Goal: Task Accomplishment & Management: Manage account settings

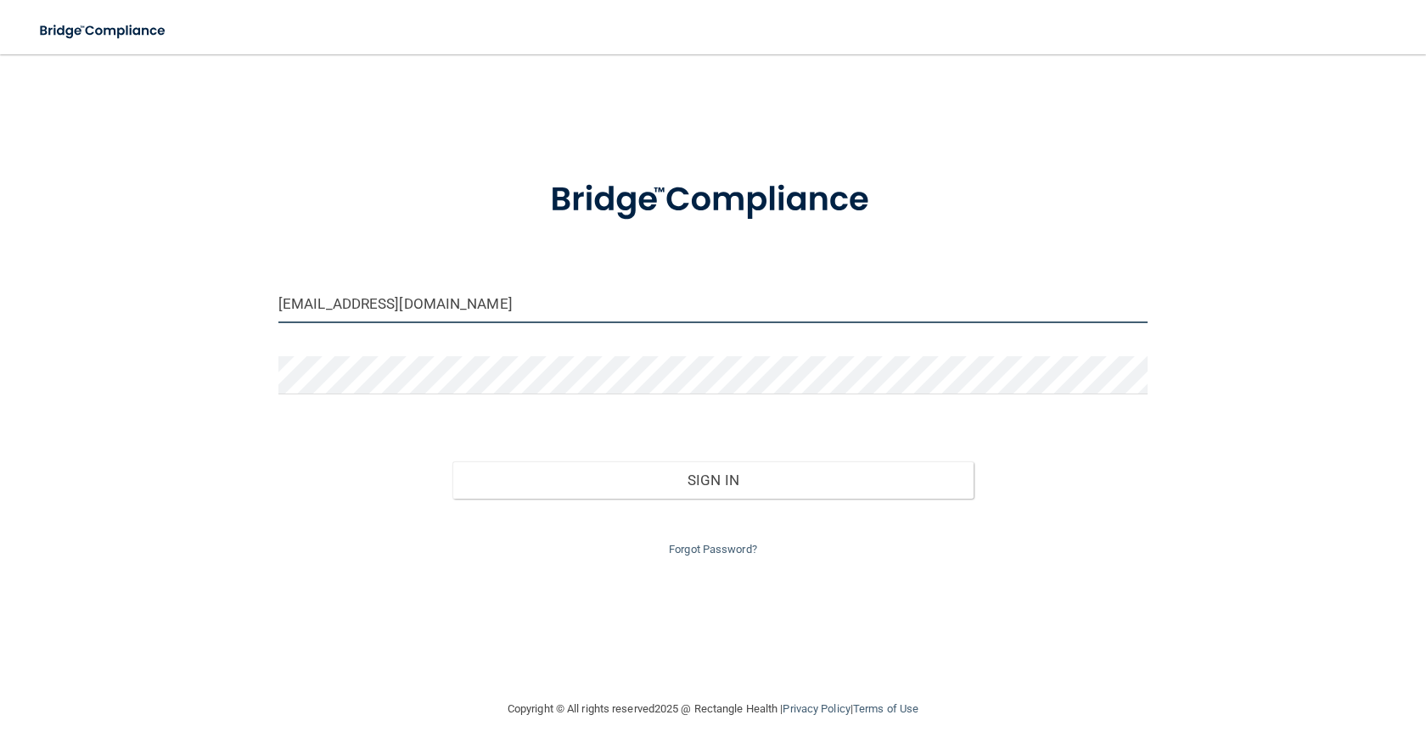
click at [496, 301] on input "[EMAIL_ADDRESS][DOMAIN_NAME]" at bounding box center [712, 304] width 869 height 38
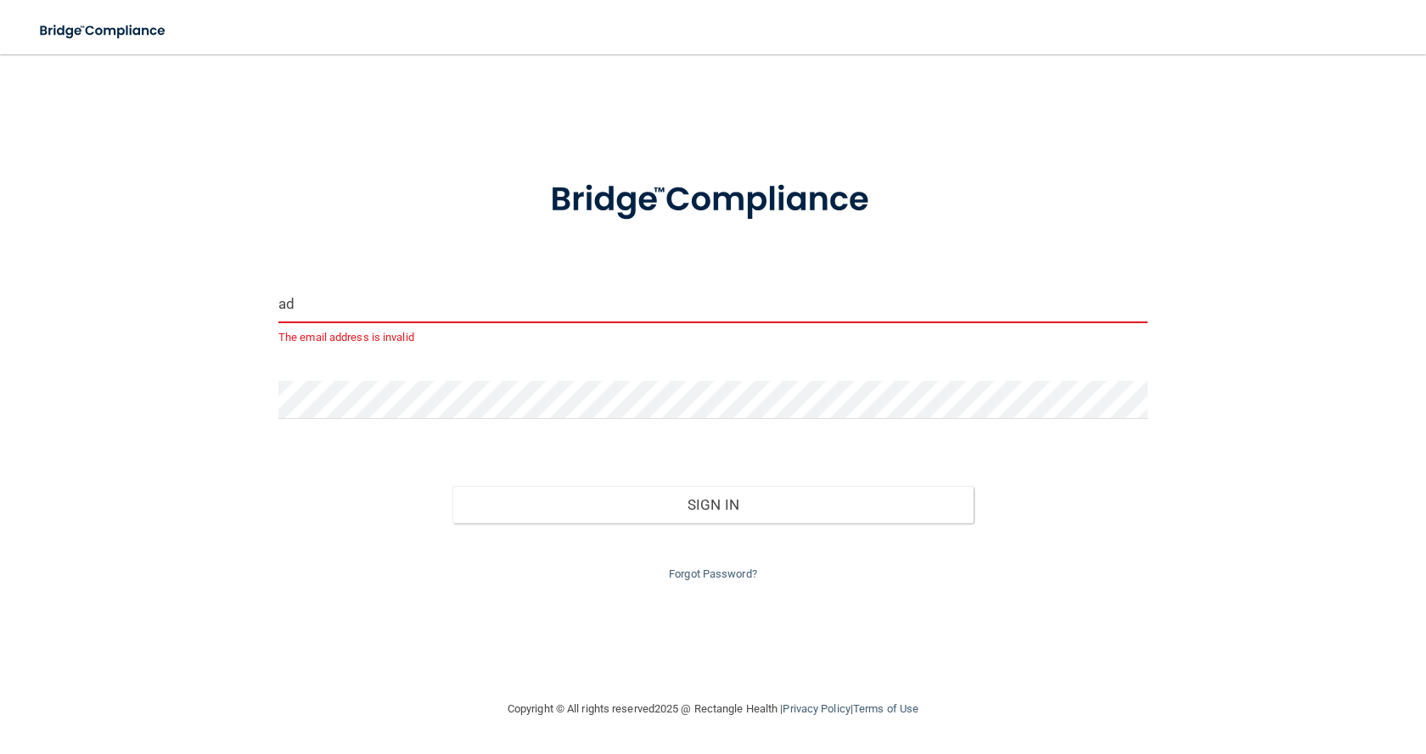
type input "a"
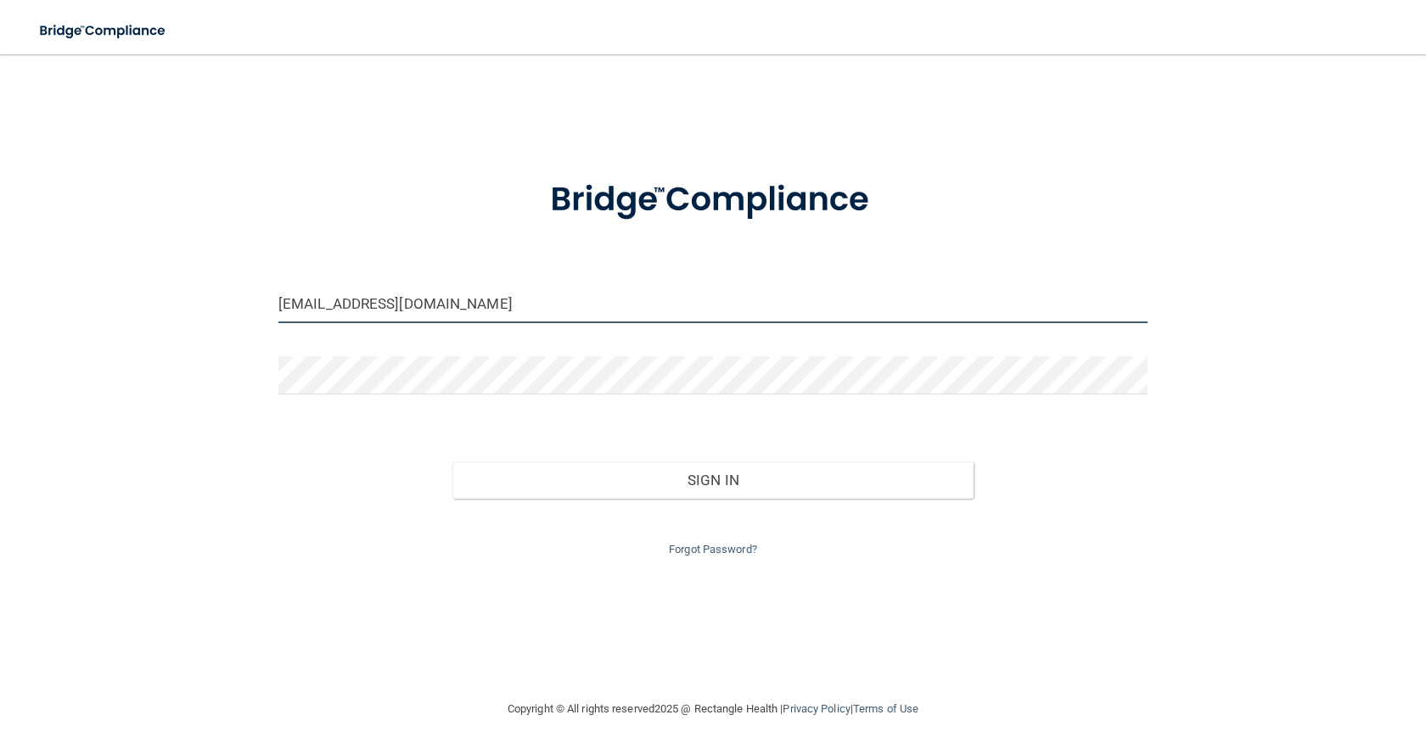
type input "[EMAIL_ADDRESS][DOMAIN_NAME]"
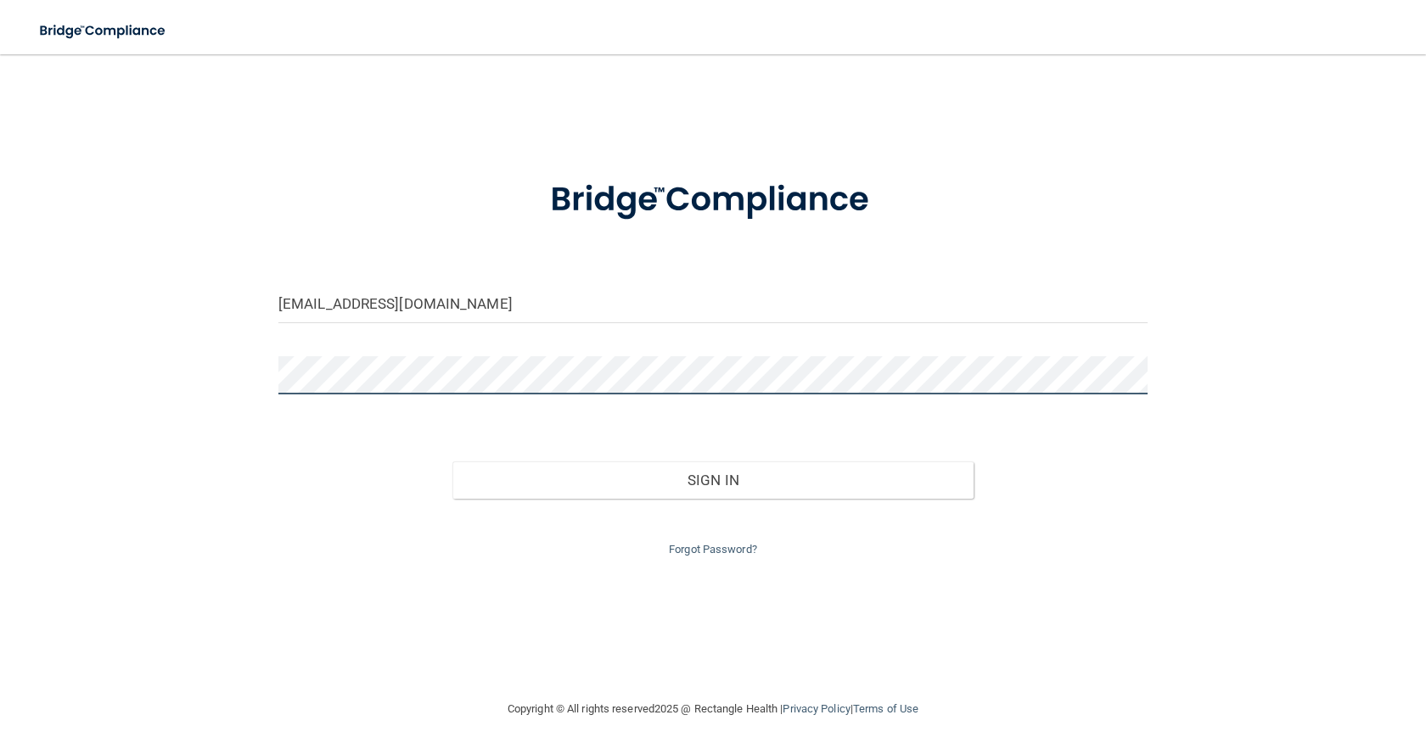
click at [452, 462] on button "Sign In" at bounding box center [712, 480] width 521 height 37
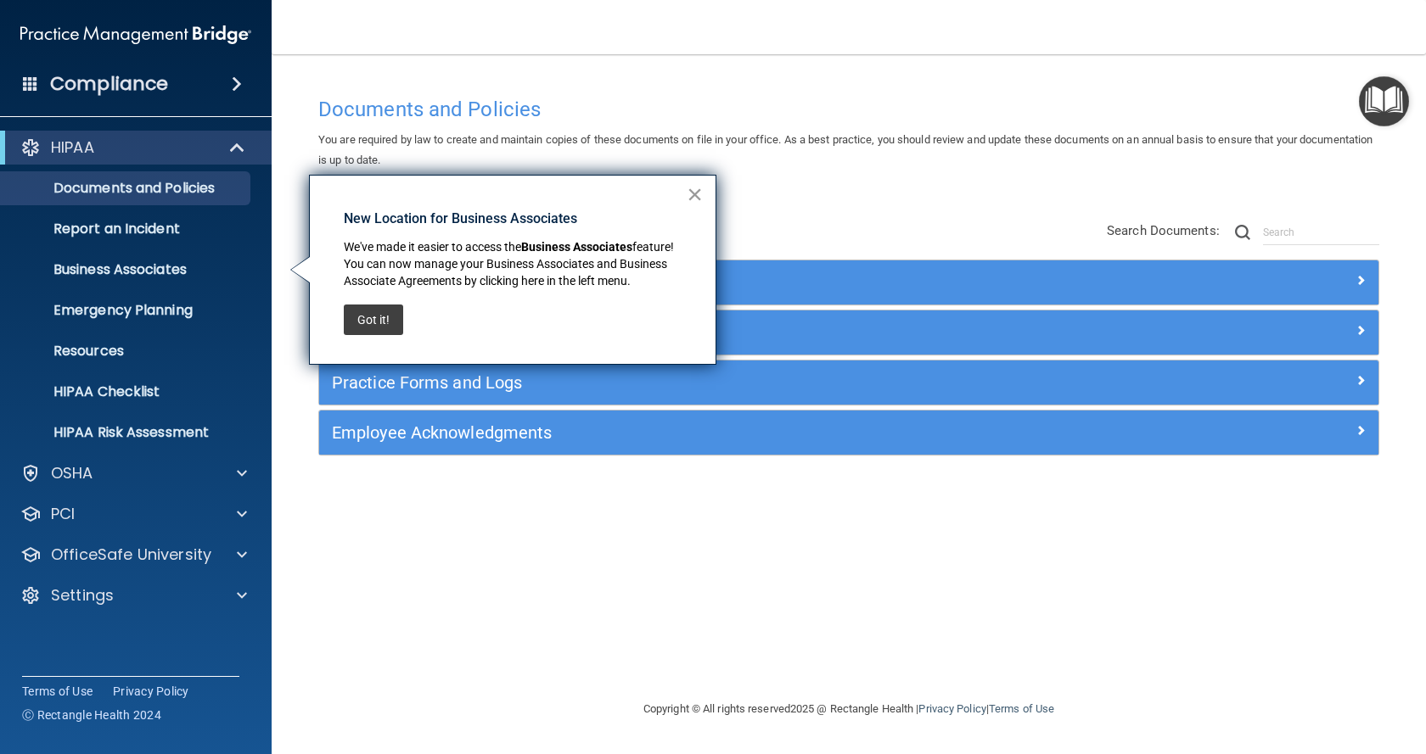
click at [695, 192] on button "×" at bounding box center [695, 194] width 16 height 27
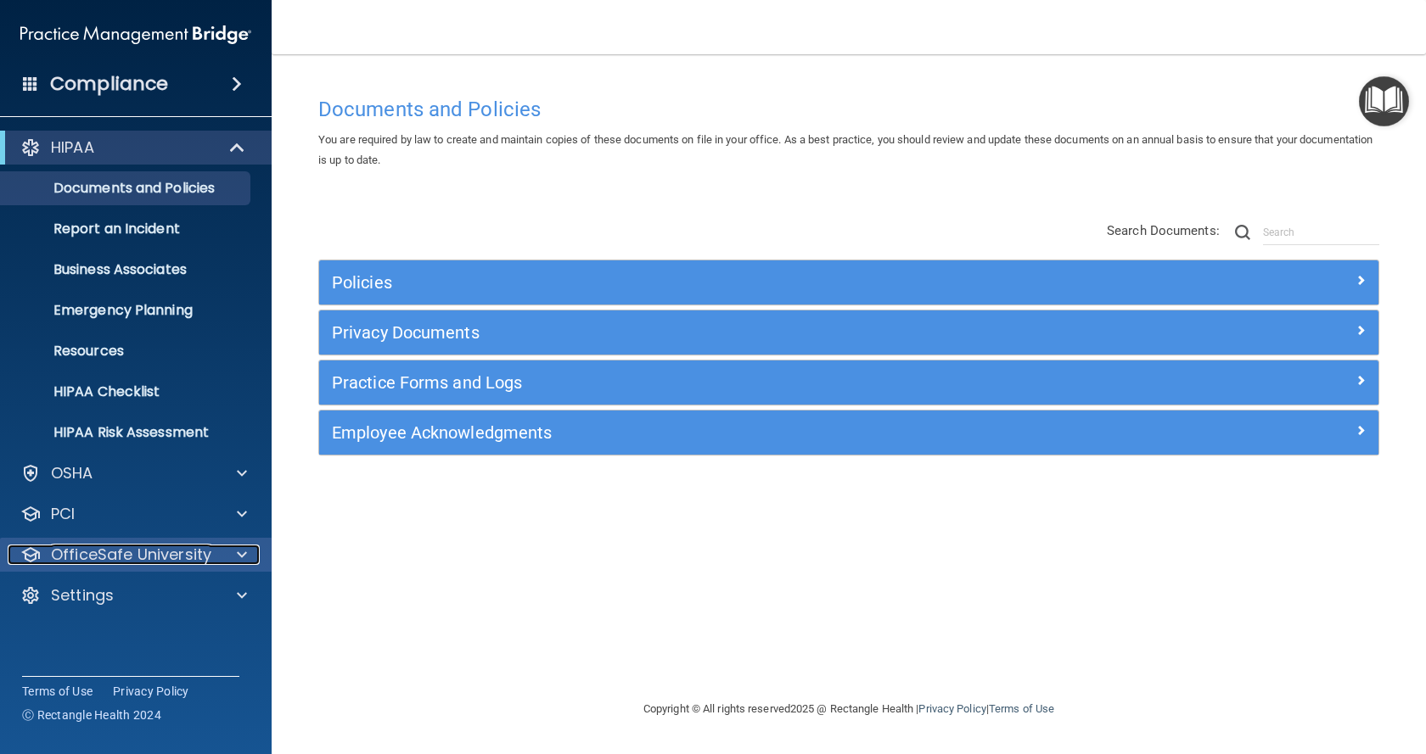
click at [235, 547] on div at bounding box center [239, 555] width 42 height 20
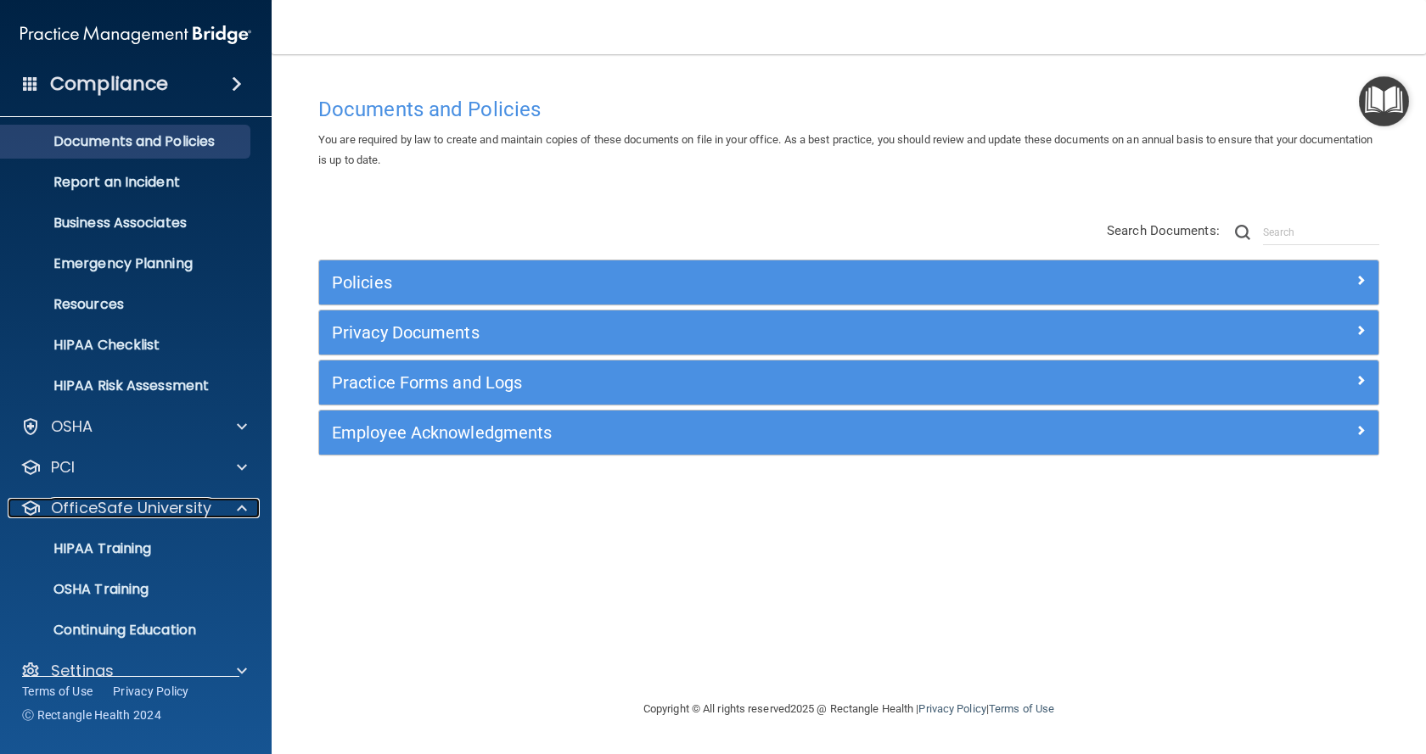
scroll to position [72, 0]
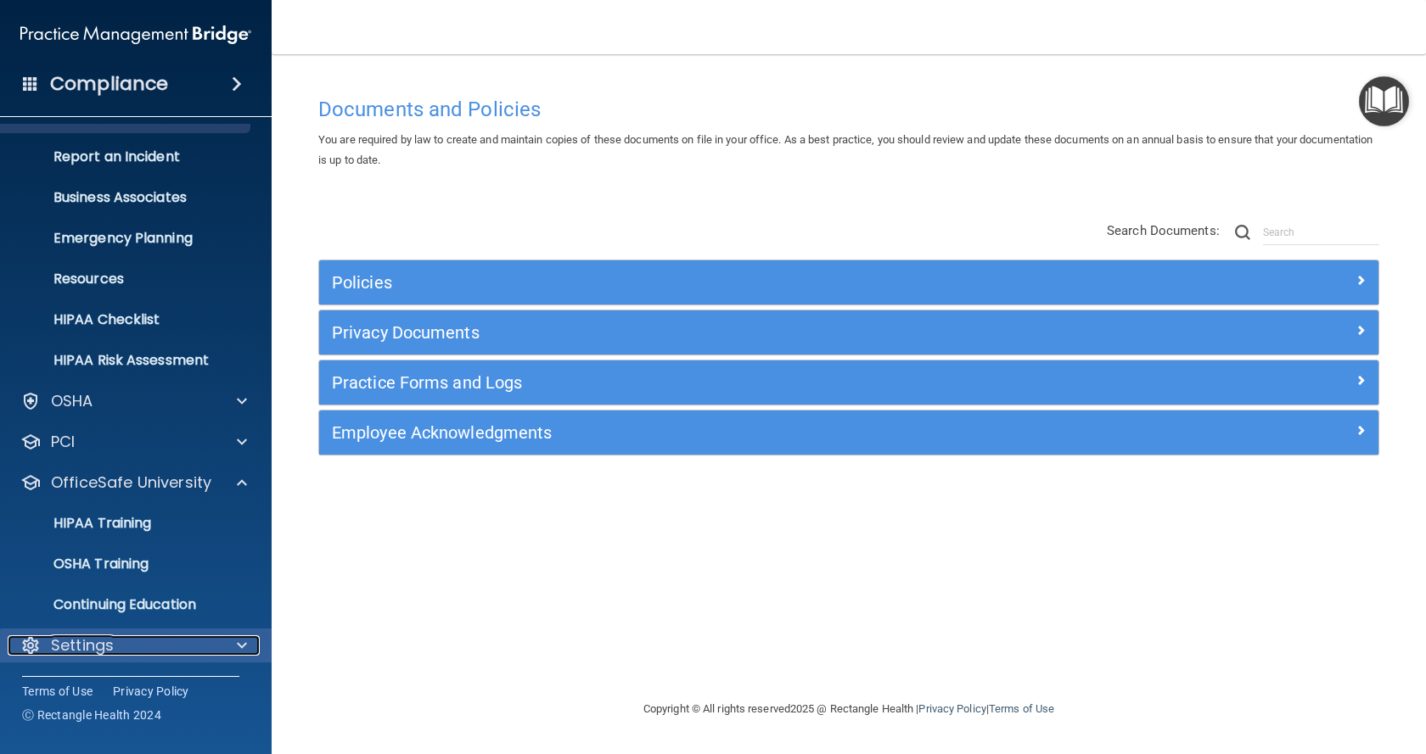
click at [238, 642] on span at bounding box center [242, 646] width 10 height 20
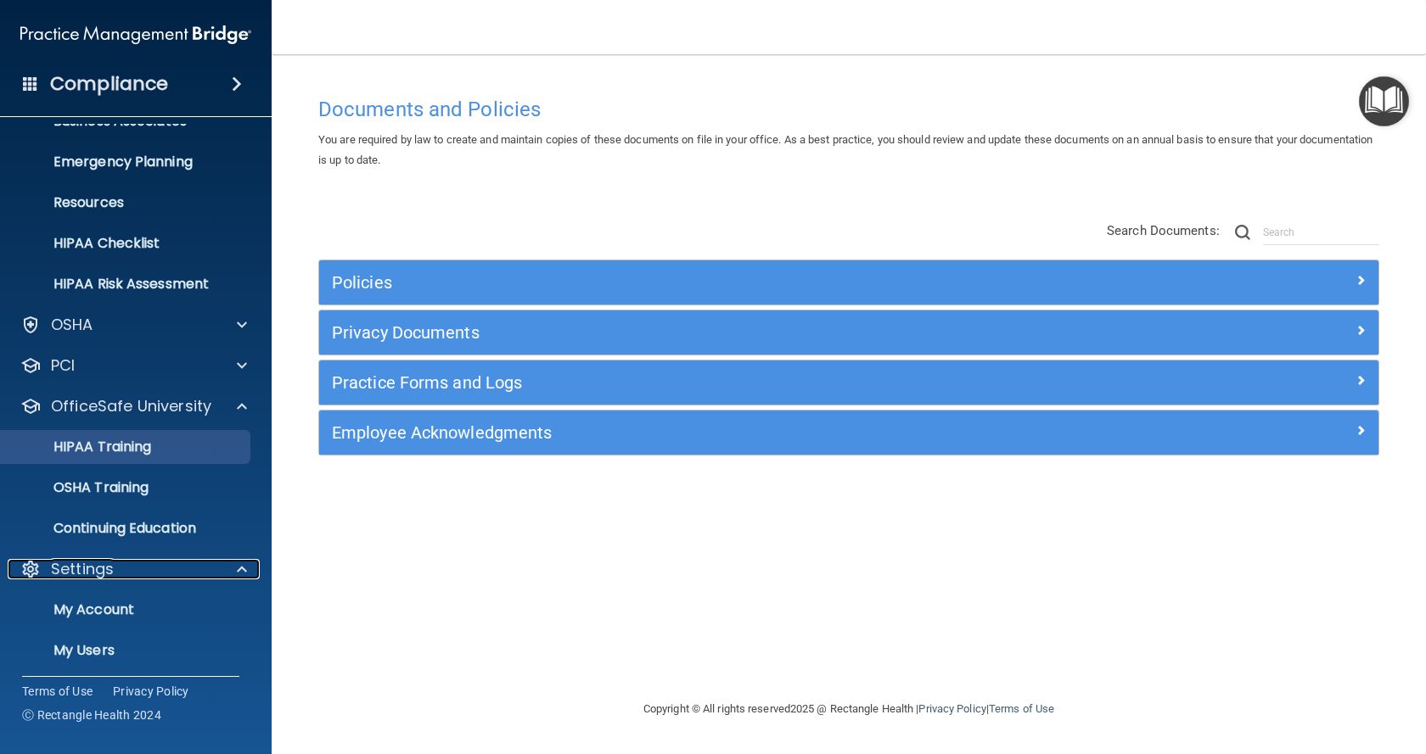
scroll to position [235, 0]
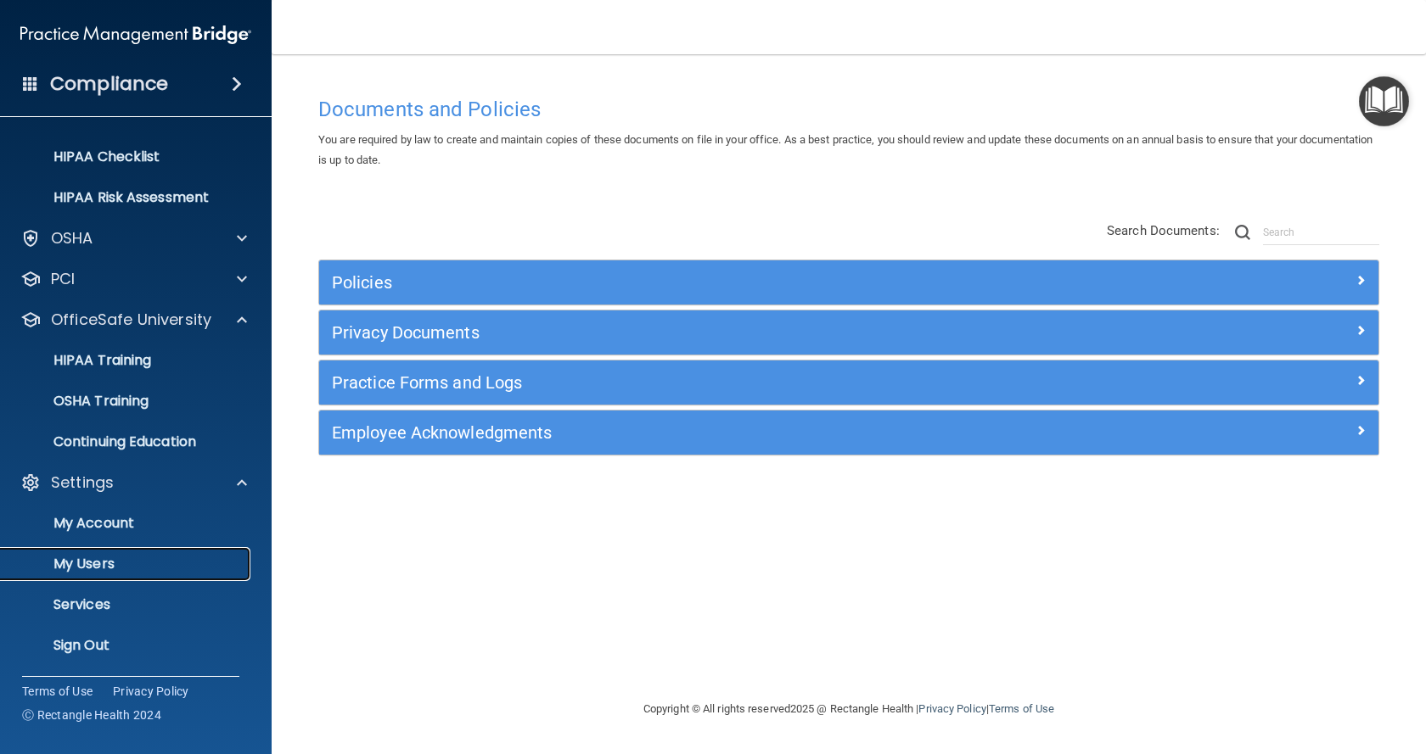
click at [76, 559] on p "My Users" at bounding box center [127, 564] width 232 height 17
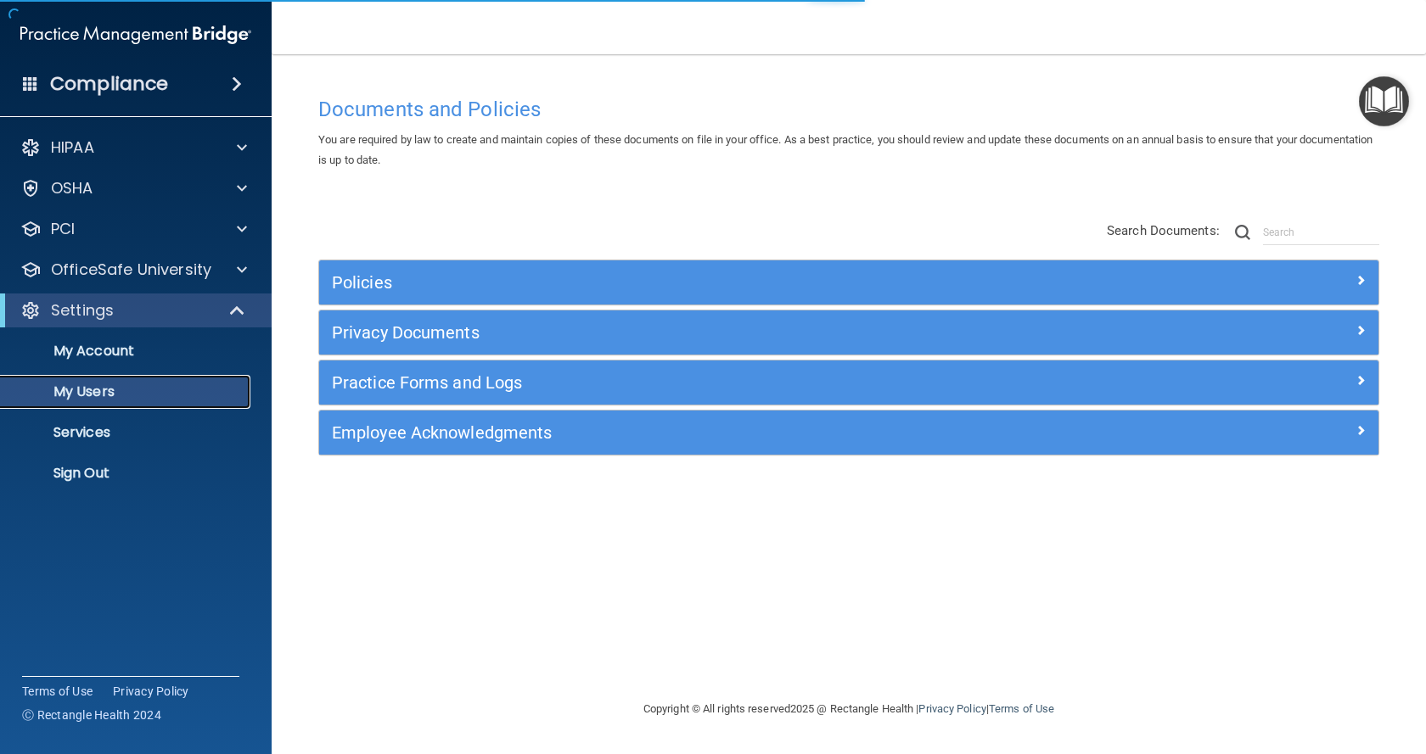
select select "20"
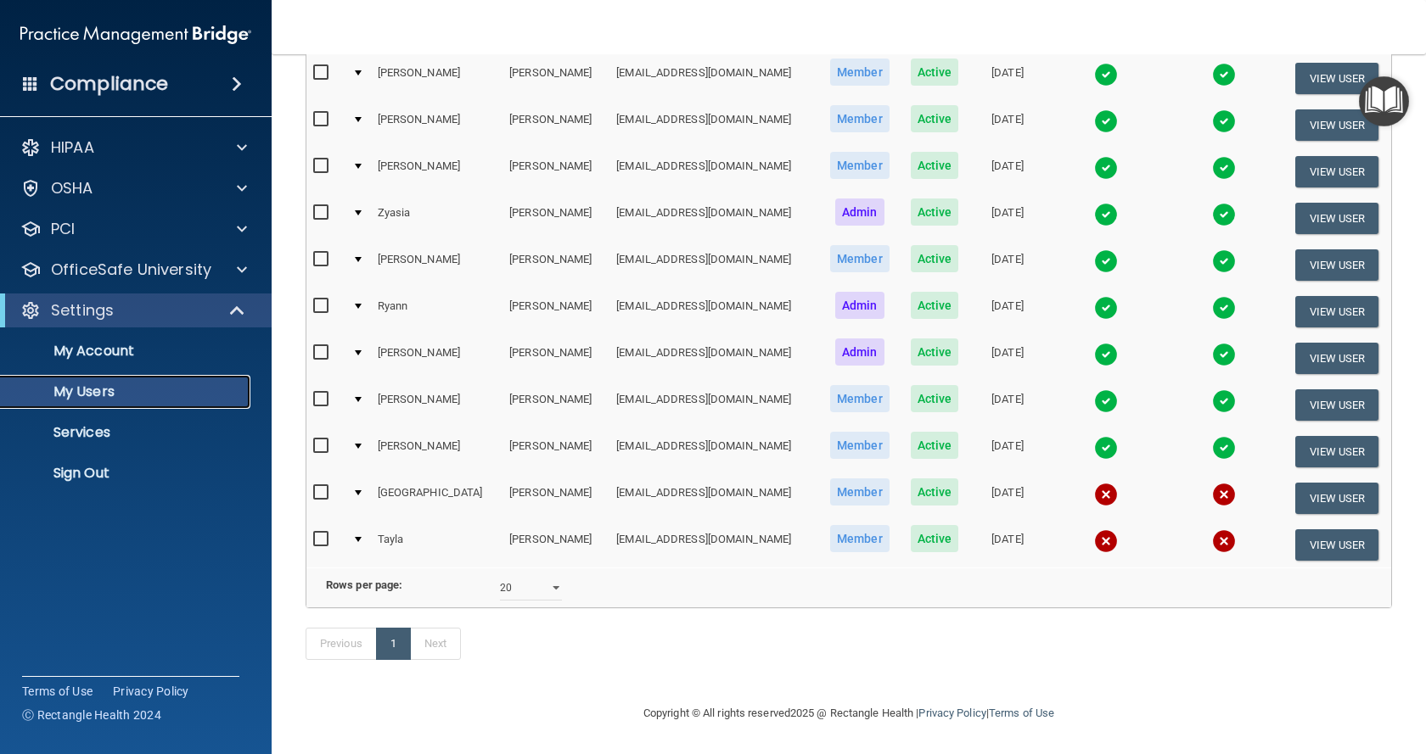
scroll to position [463, 0]
click at [1325, 343] on button "View User" at bounding box center [1337, 358] width 84 height 31
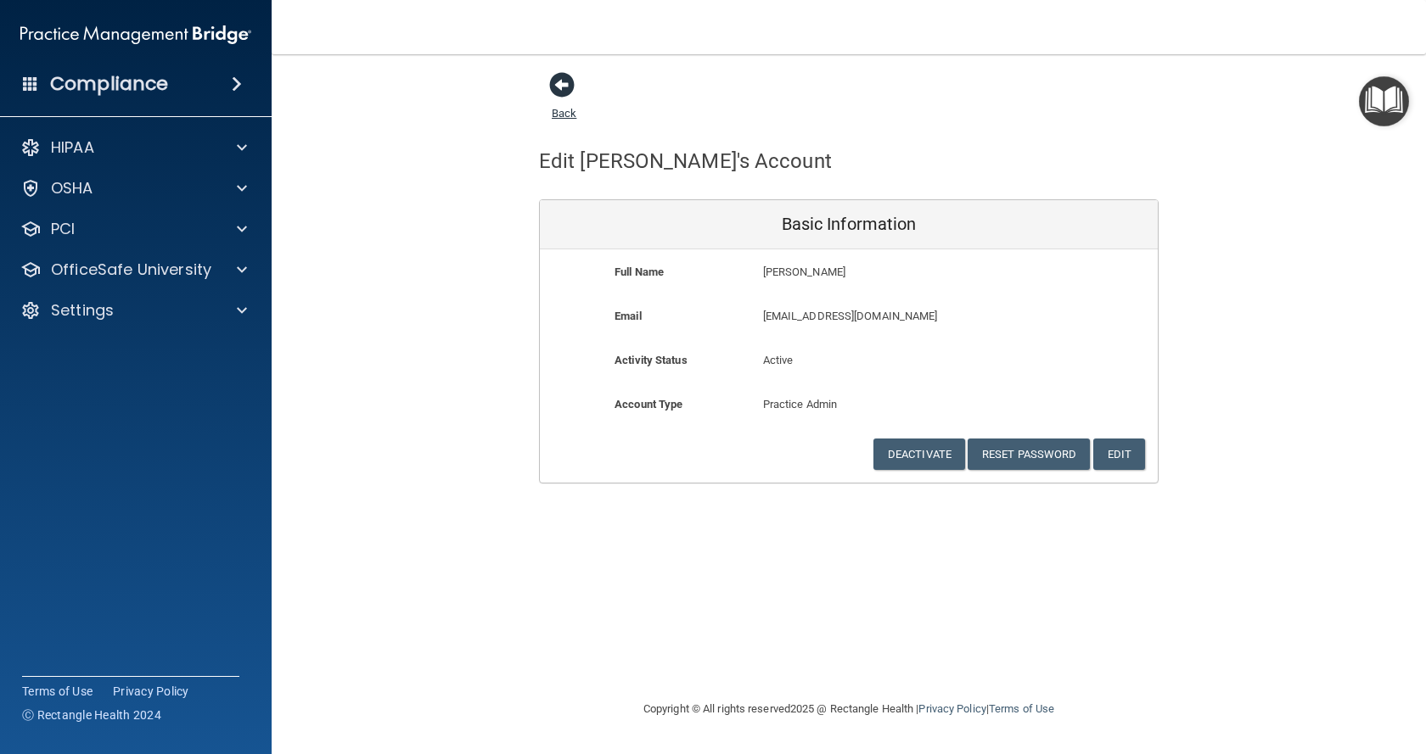
click at [563, 84] on span at bounding box center [561, 84] width 25 height 25
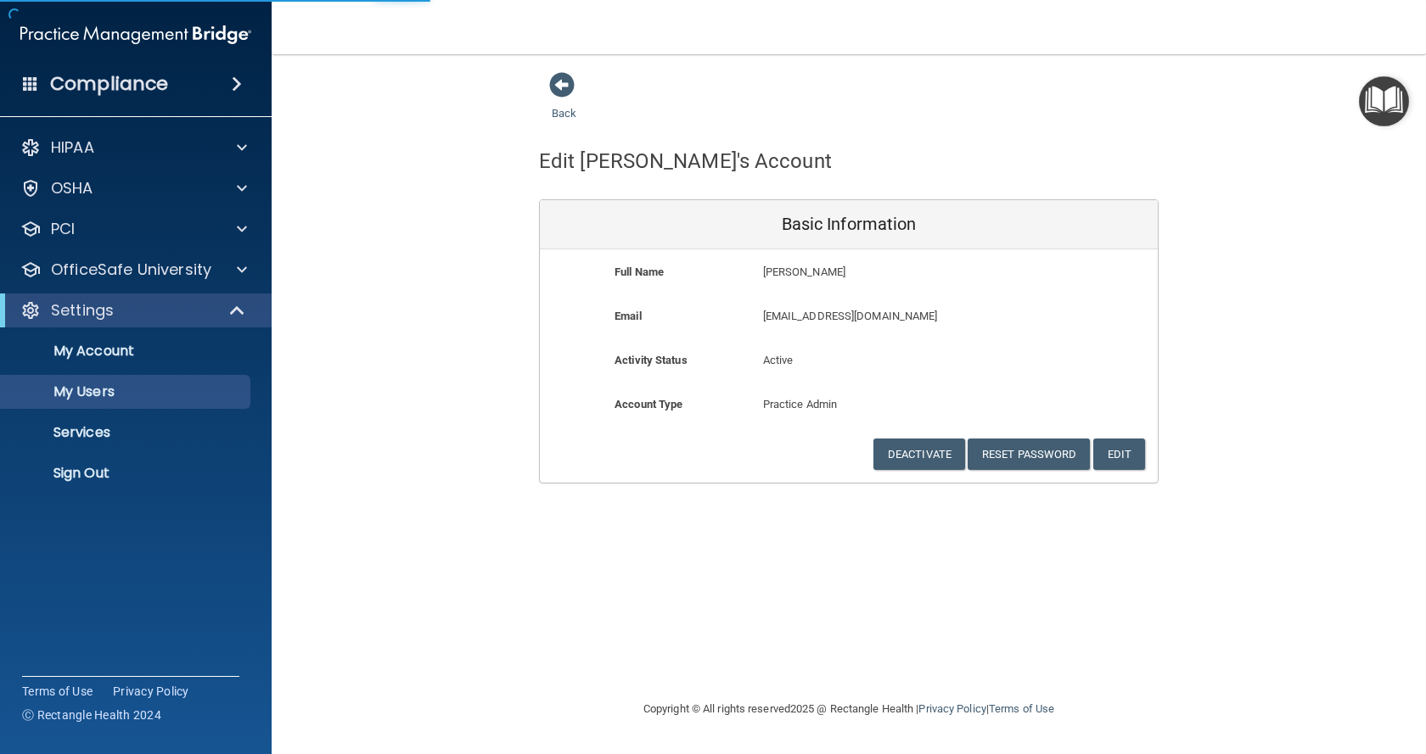
select select "20"
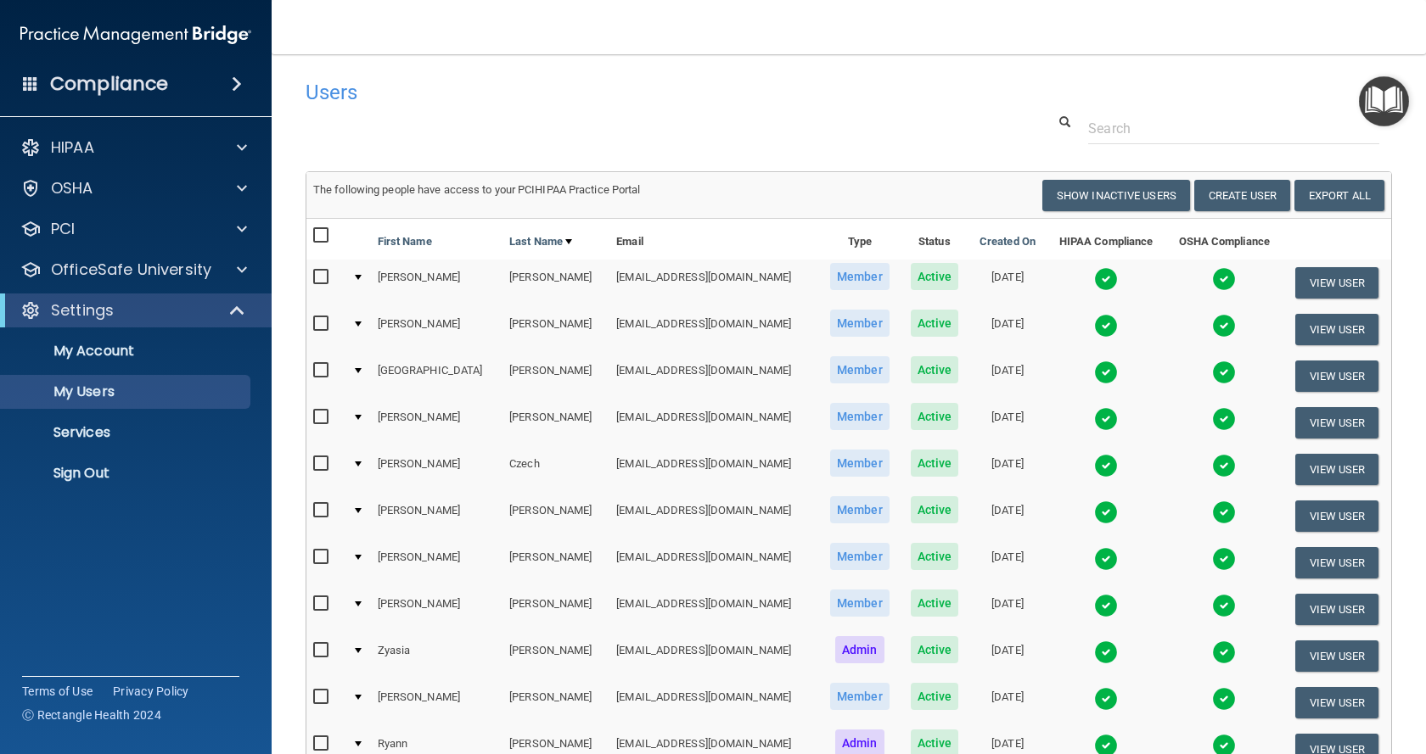
click at [1381, 99] on img "Open Resource Center" at bounding box center [1384, 101] width 50 height 50
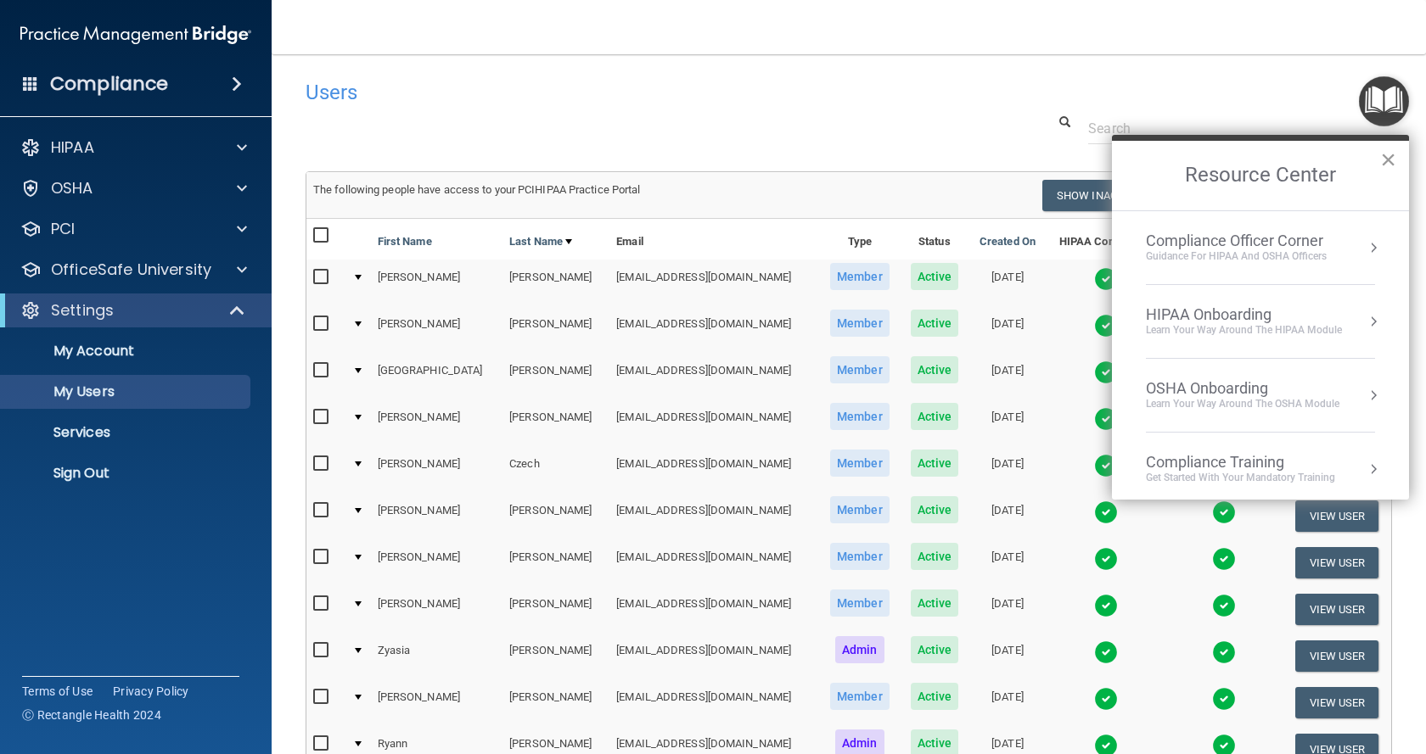
click at [1387, 155] on button "×" at bounding box center [1388, 159] width 16 height 27
